Goal: Task Accomplishment & Management: Use online tool/utility

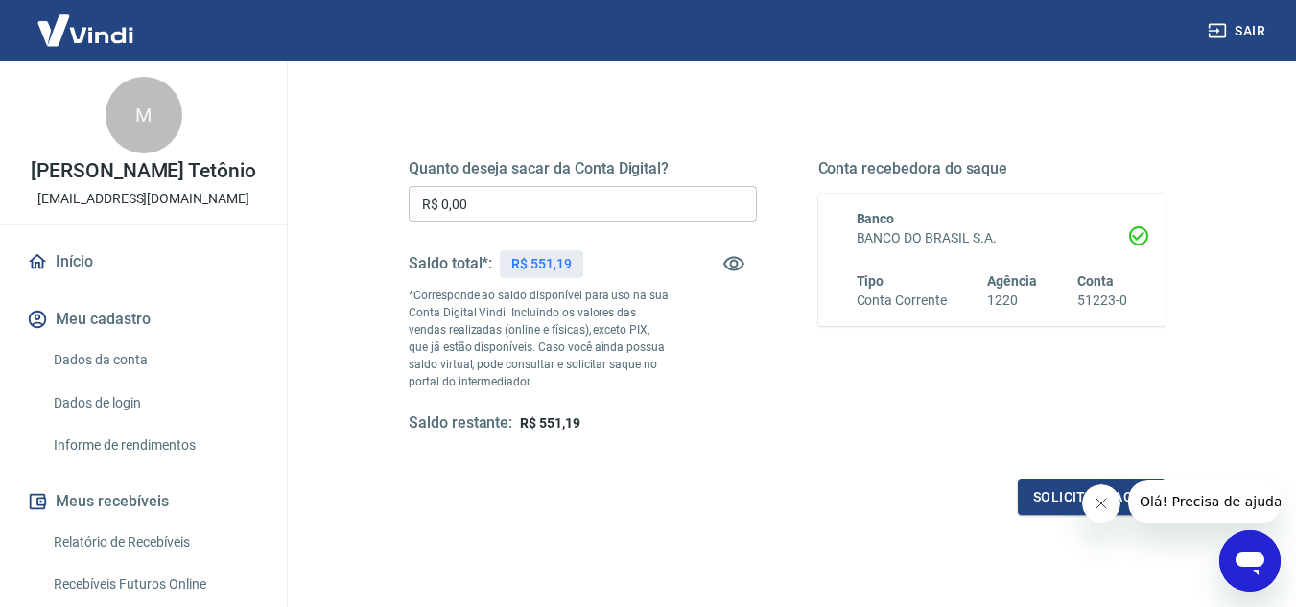
scroll to position [288, 0]
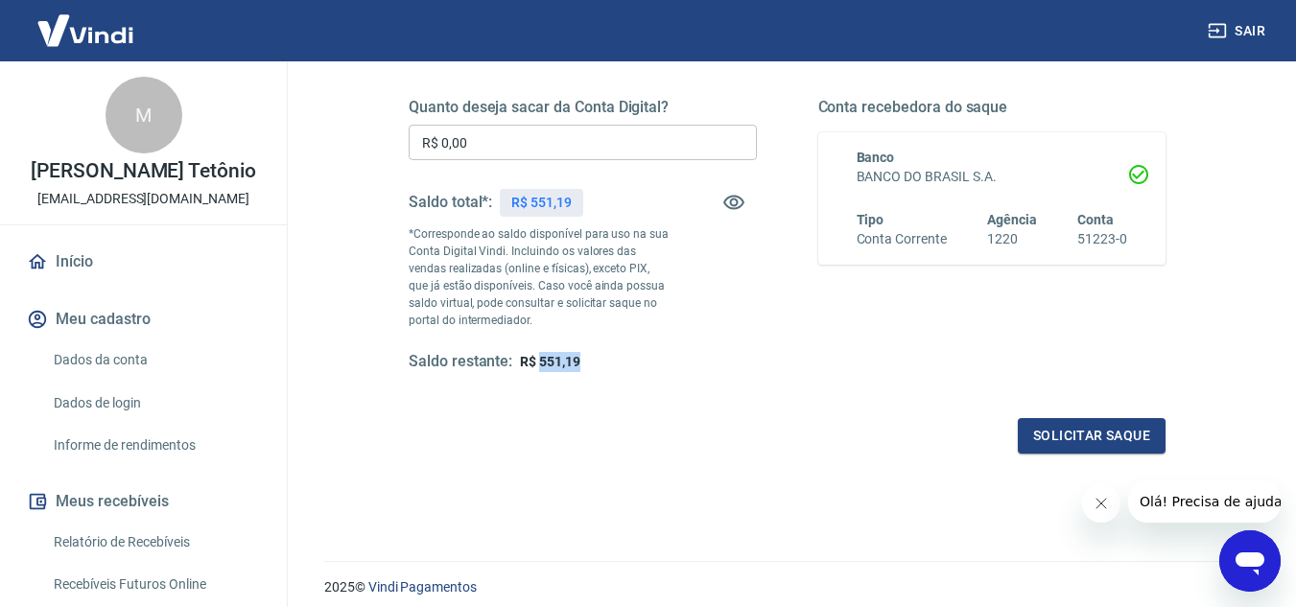
drag, startPoint x: 540, startPoint y: 361, endPoint x: 580, endPoint y: 368, distance: 41.0
click at [580, 368] on div "Saldo restante: R$ 551,19" at bounding box center [583, 362] width 348 height 20
copy span "551,19"
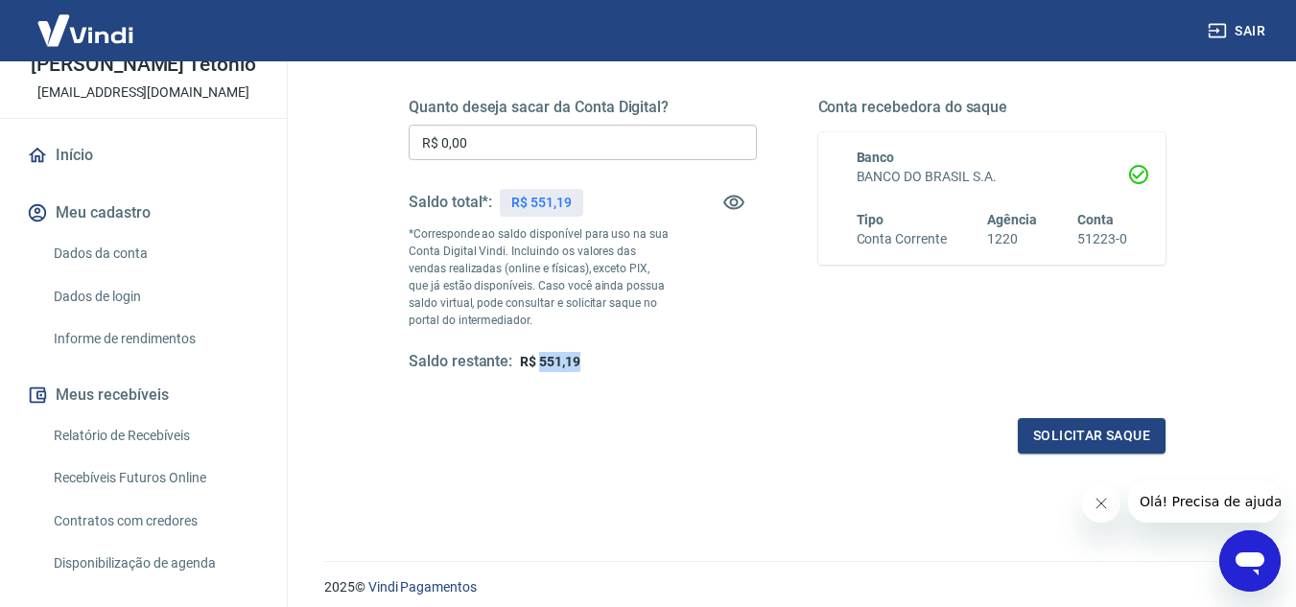
scroll to position [192, 0]
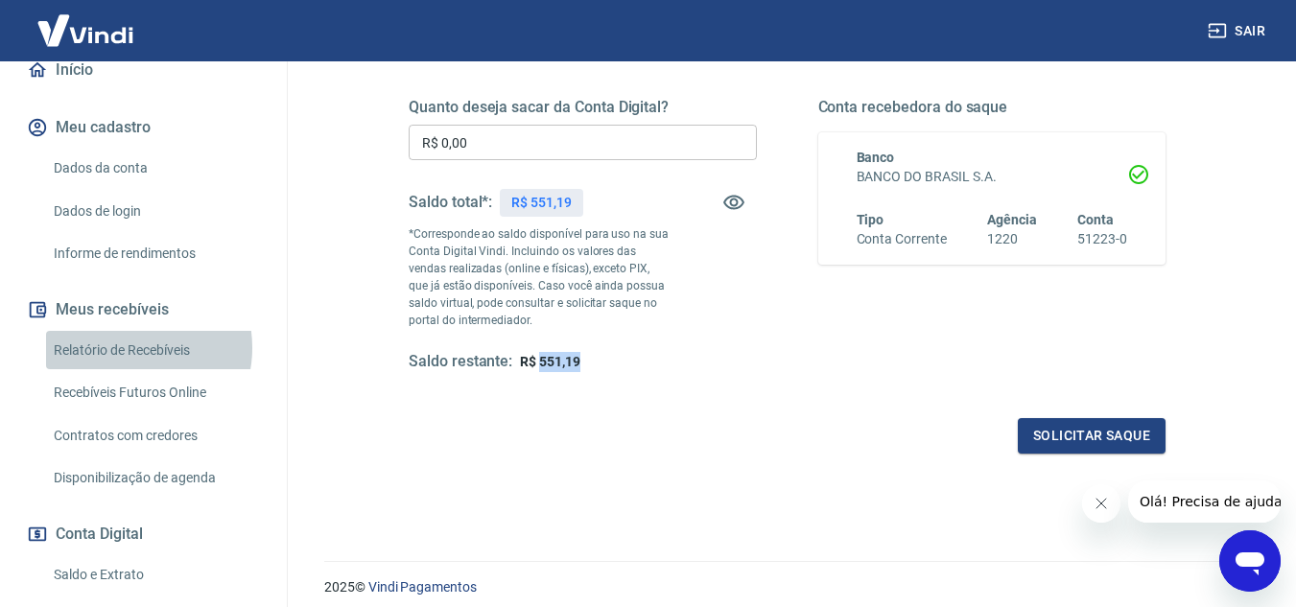
click at [129, 367] on link "Relatório de Recebíveis" at bounding box center [155, 350] width 218 height 39
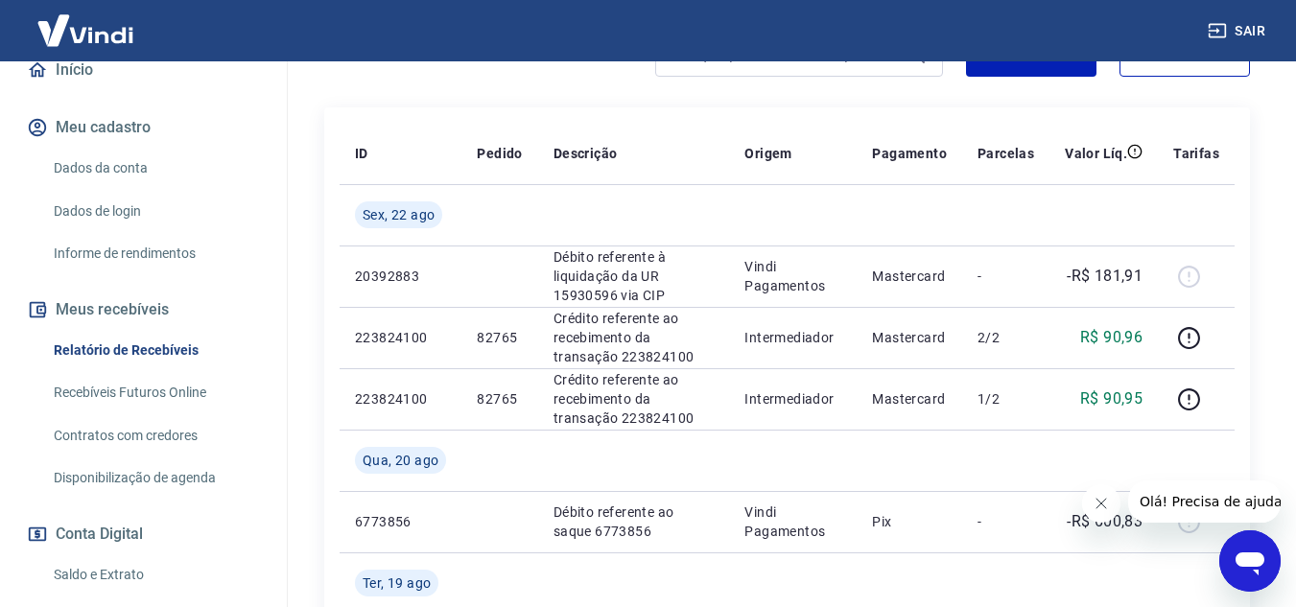
scroll to position [289, 0]
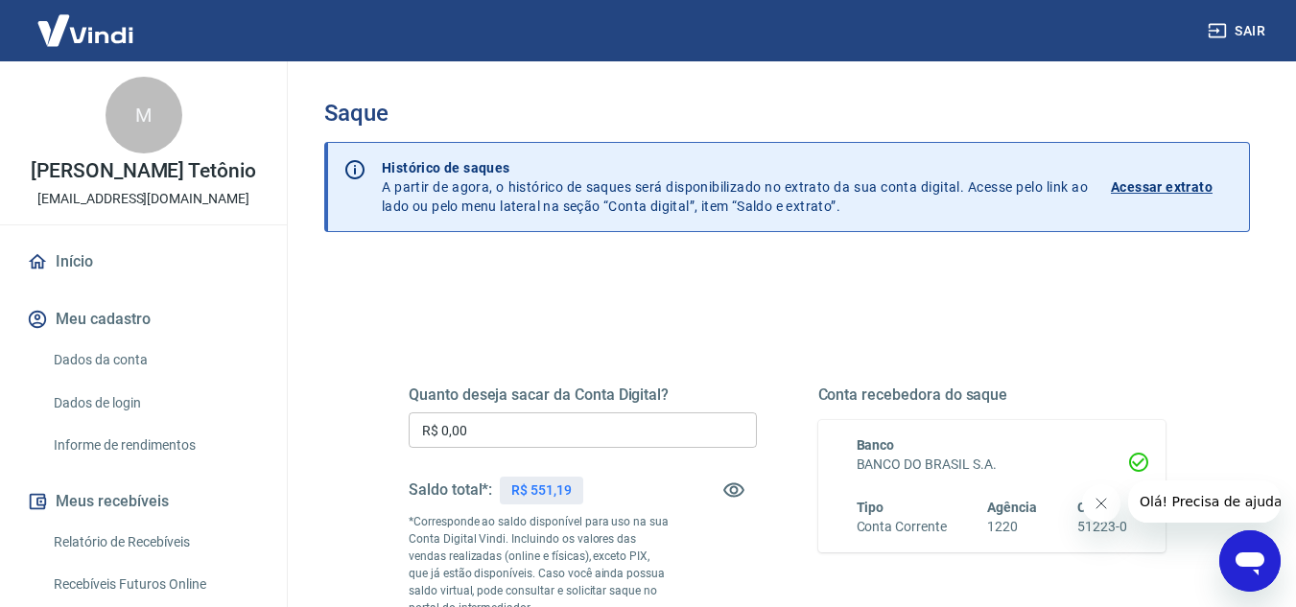
click at [534, 424] on input "R$ 0,00" at bounding box center [583, 429] width 348 height 35
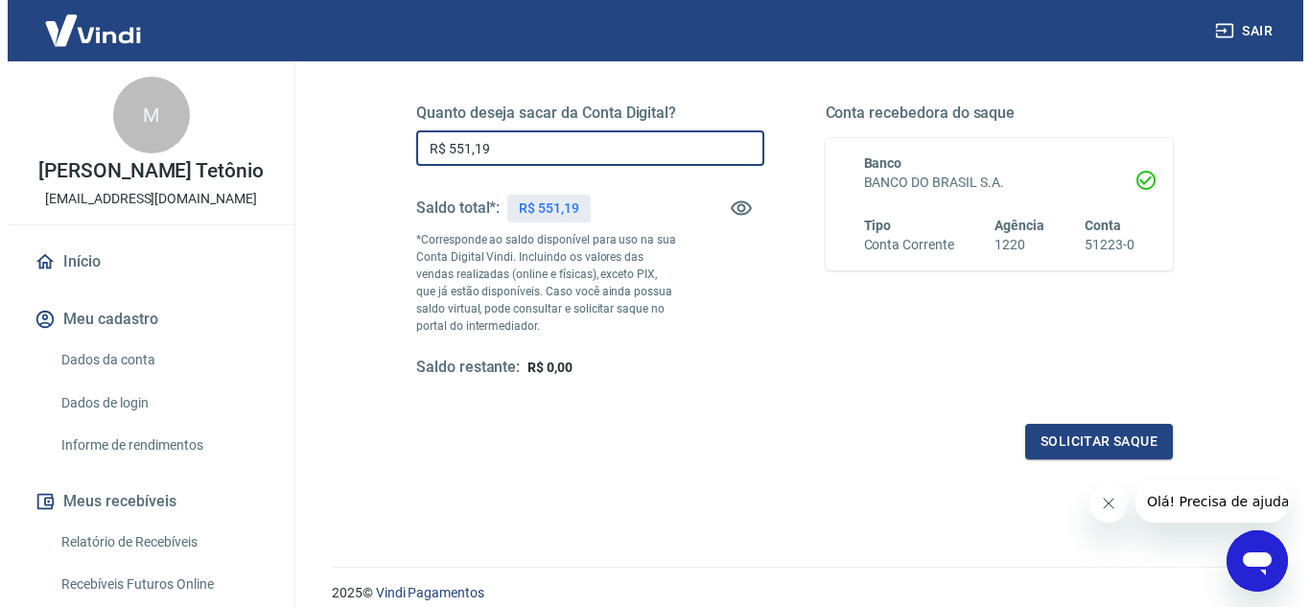
scroll to position [288, 0]
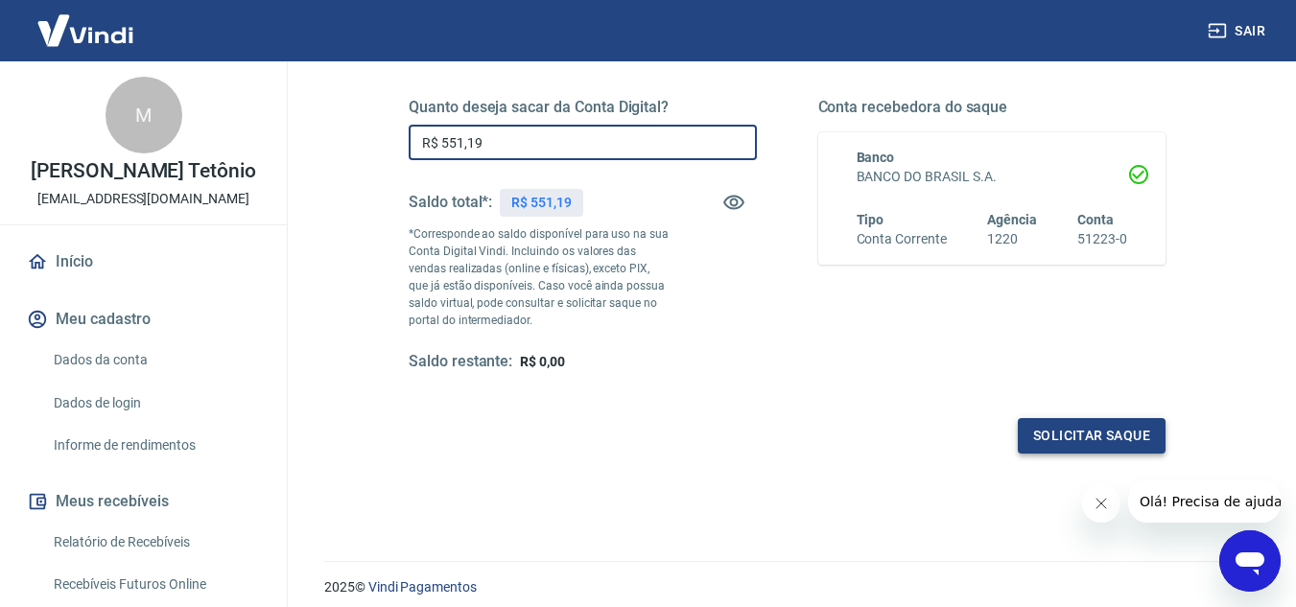
type input "R$ 551,19"
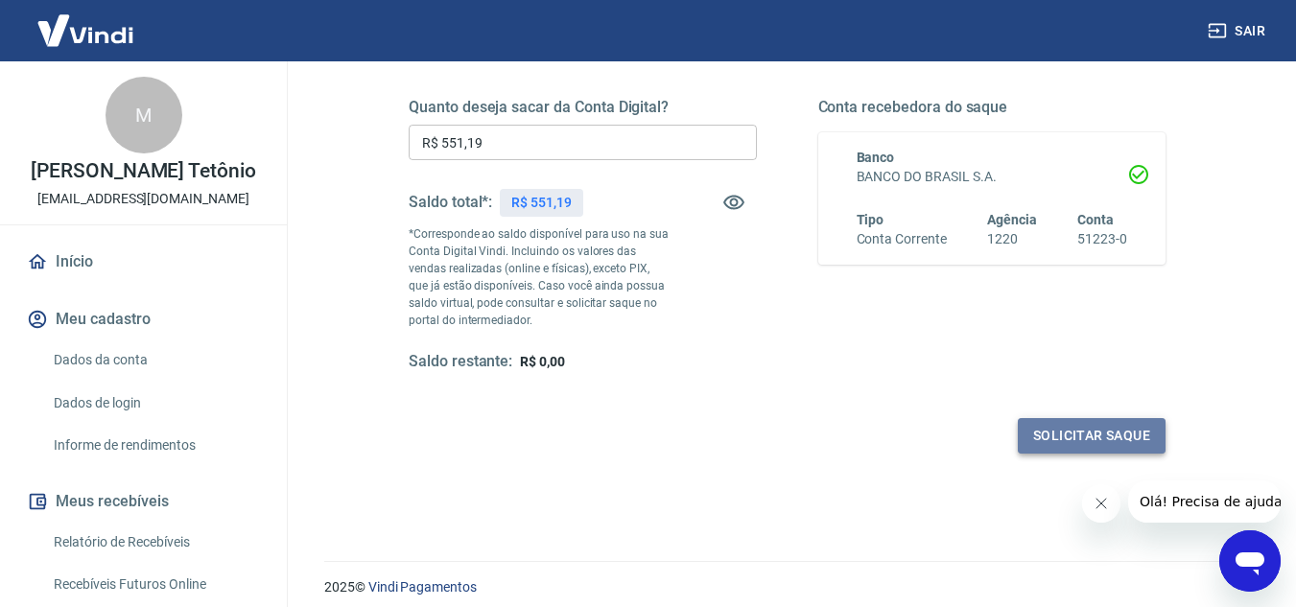
click at [1067, 429] on button "Solicitar saque" at bounding box center [1092, 435] width 148 height 35
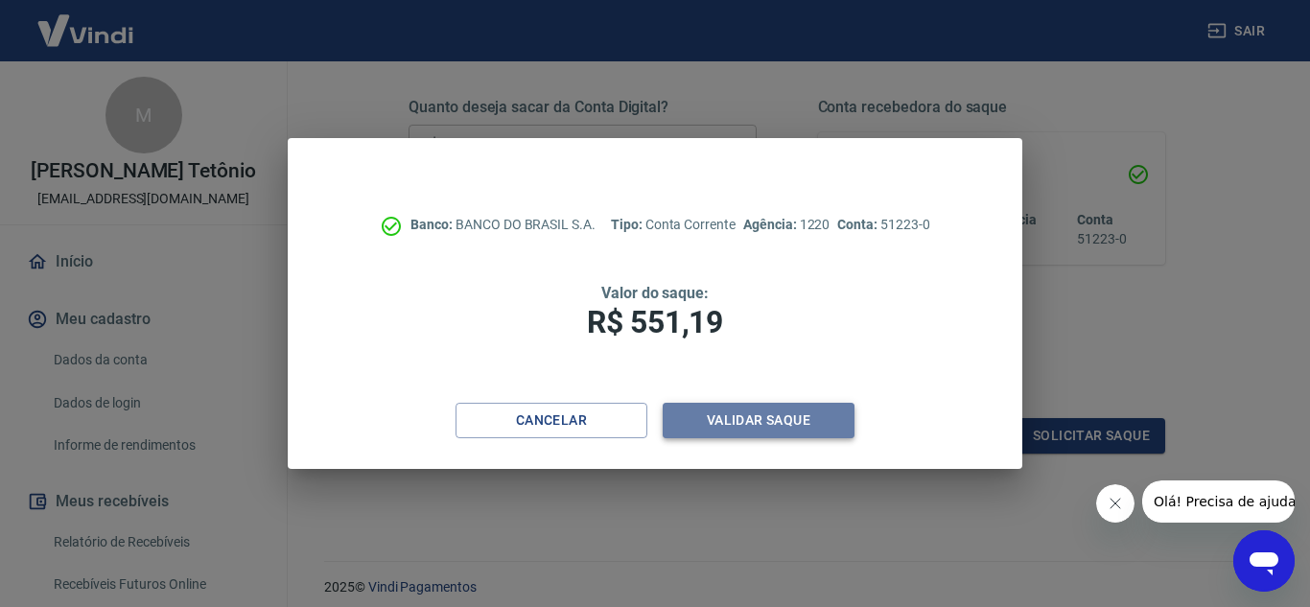
click at [760, 422] on button "Validar saque" at bounding box center [759, 420] width 192 height 35
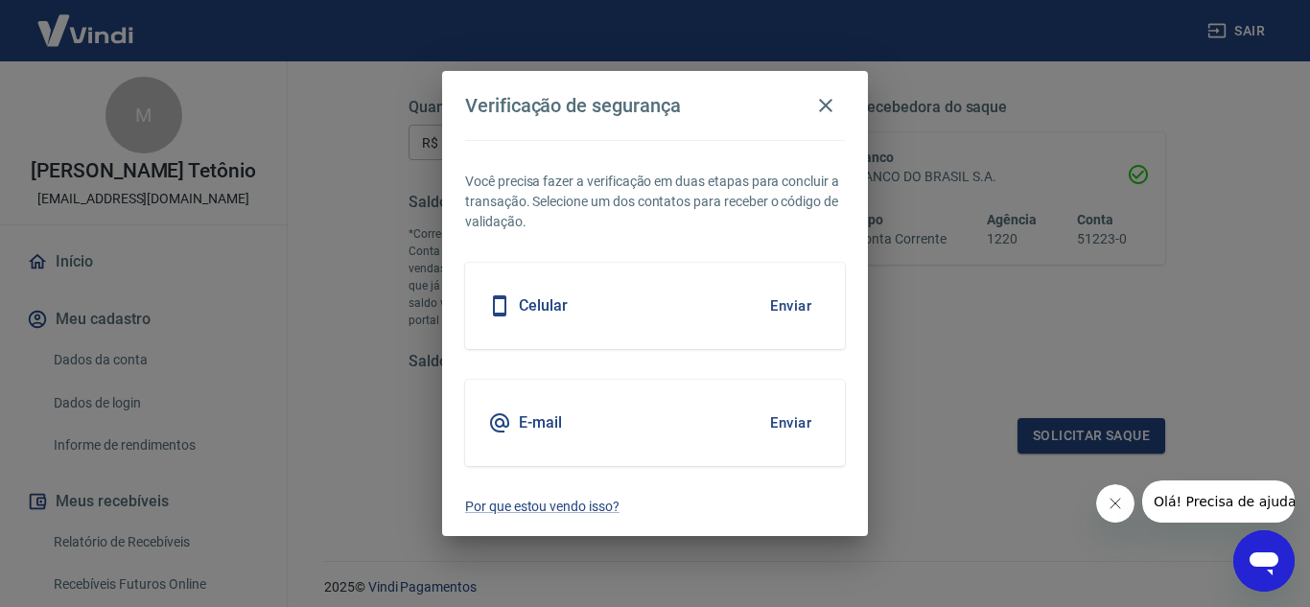
click at [580, 307] on div "Celular Enviar" at bounding box center [655, 306] width 380 height 86
click at [792, 313] on button "Enviar" at bounding box center [791, 306] width 62 height 40
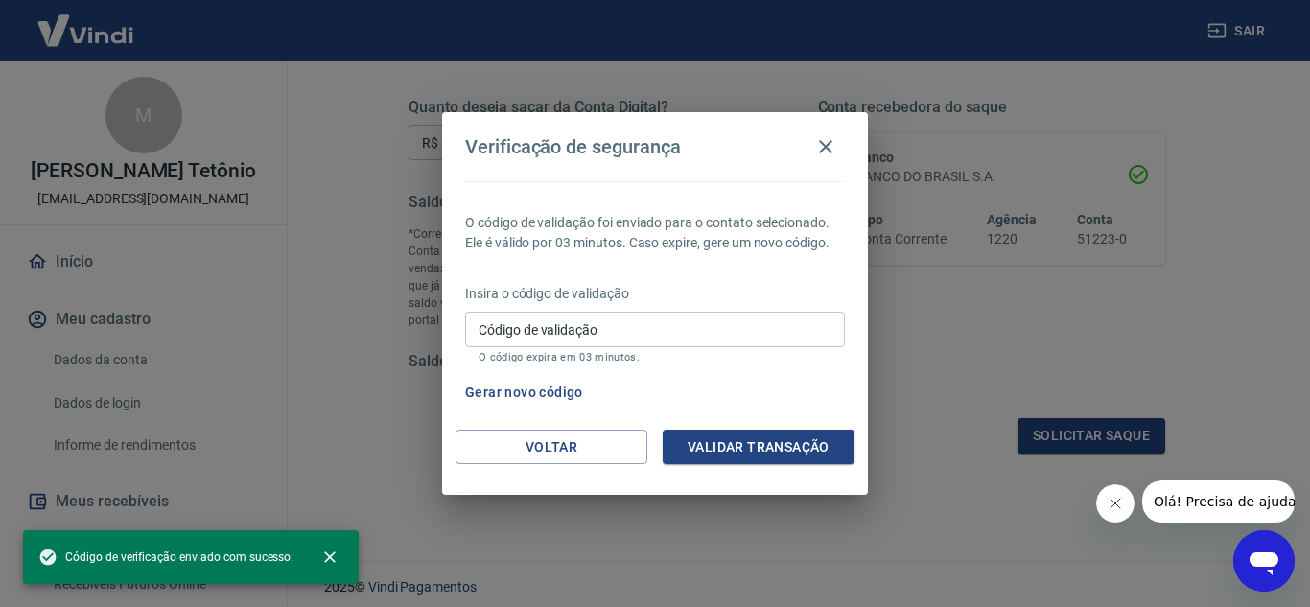
click at [642, 336] on input "Código de validação" at bounding box center [655, 329] width 380 height 35
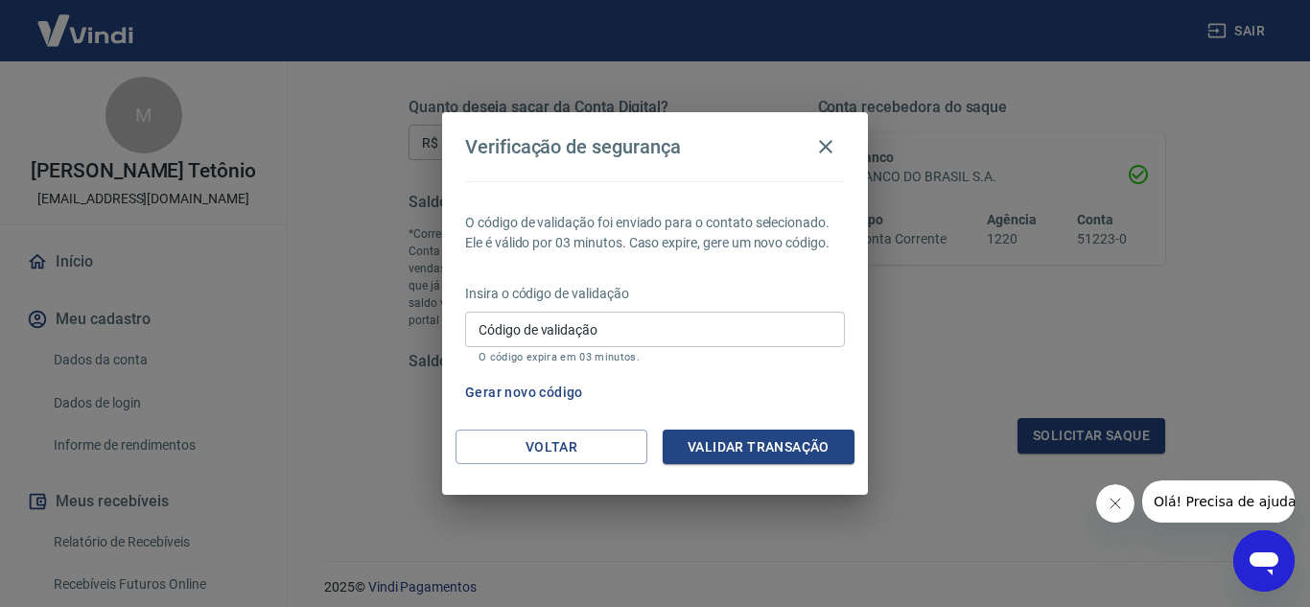
click at [992, 379] on div "Verificação de segurança O código de validação foi enviado para o contato selec…" at bounding box center [655, 303] width 1310 height 607
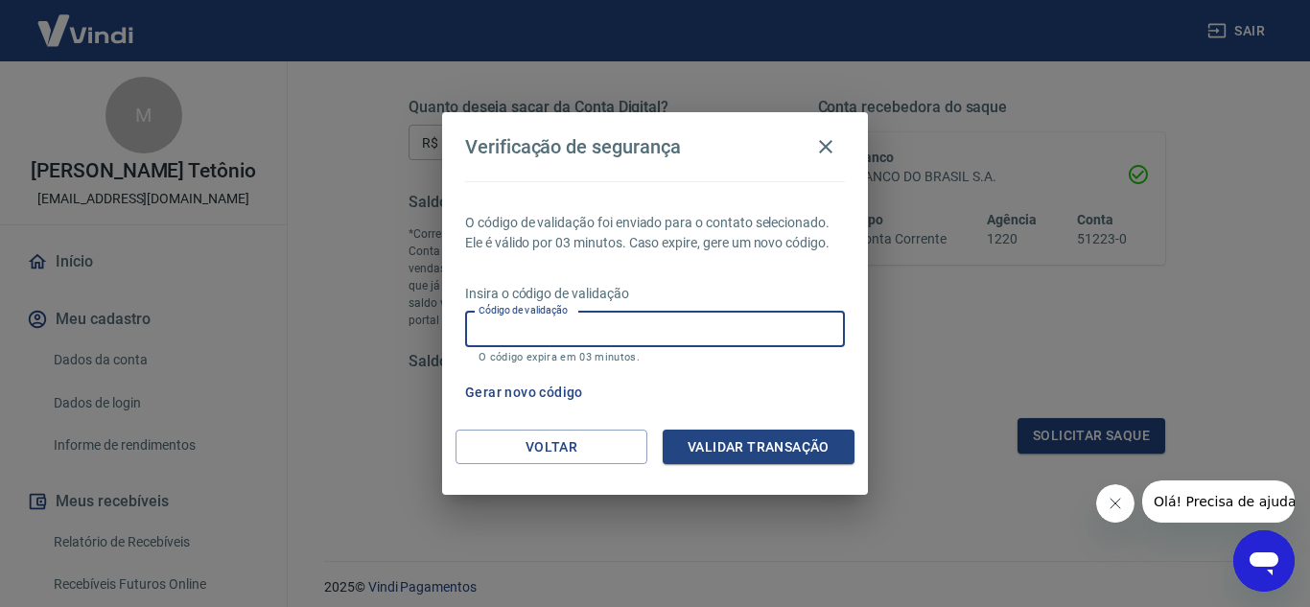
click at [618, 328] on input "Código de validação" at bounding box center [655, 329] width 380 height 35
type input "750783"
click at [749, 443] on button "Validar transação" at bounding box center [759, 447] width 192 height 35
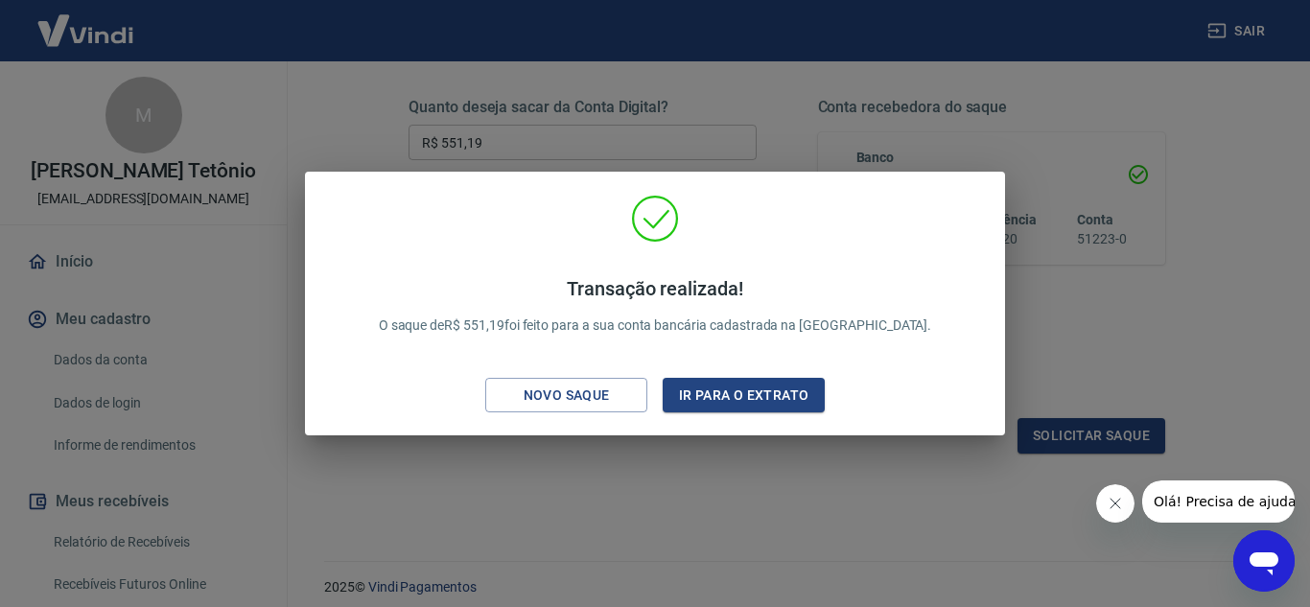
click at [296, 81] on div "Transação realizada! O saque de R$ 551,19 foi feito para a sua conta bancária c…" at bounding box center [655, 303] width 1310 height 607
